Goal: Navigation & Orientation: Find specific page/section

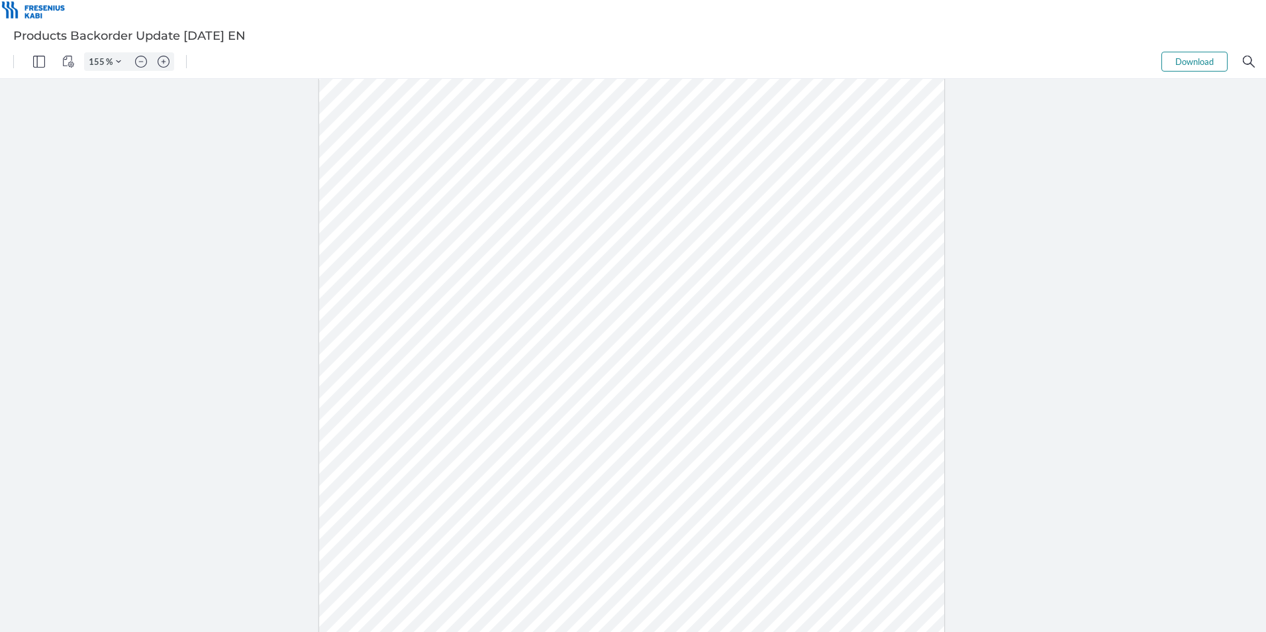
type input "205"
type input "255"
type input "205"
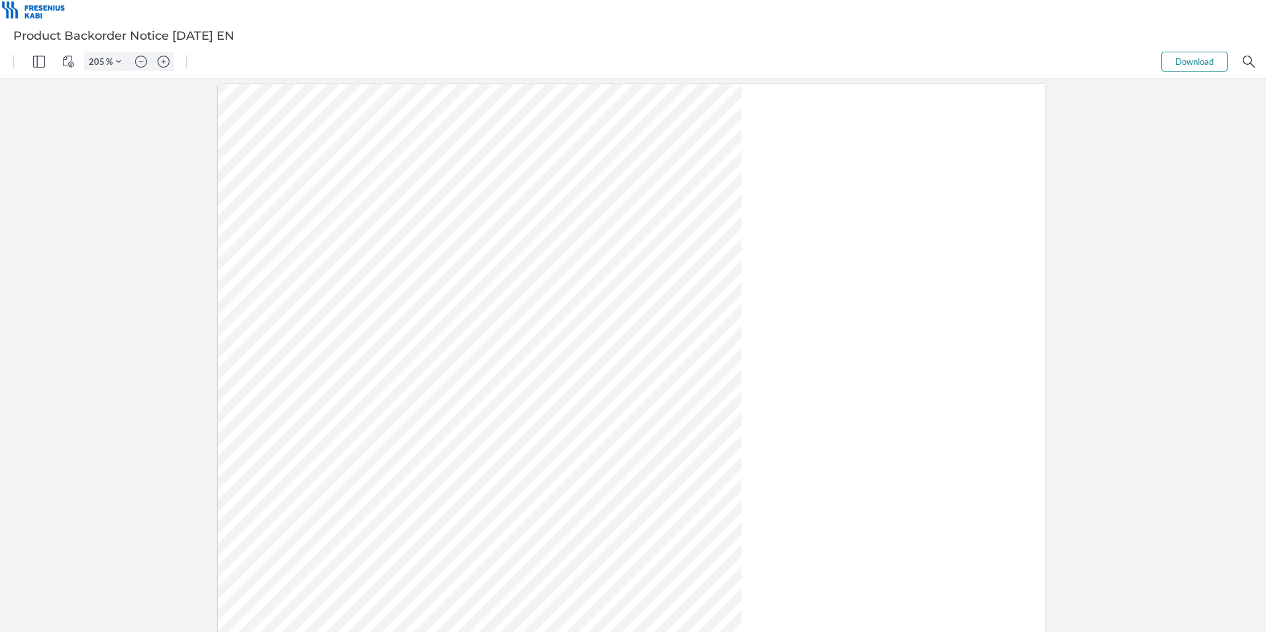
scroll to position [386, 0]
